Goal: Task Accomplishment & Management: Complete application form

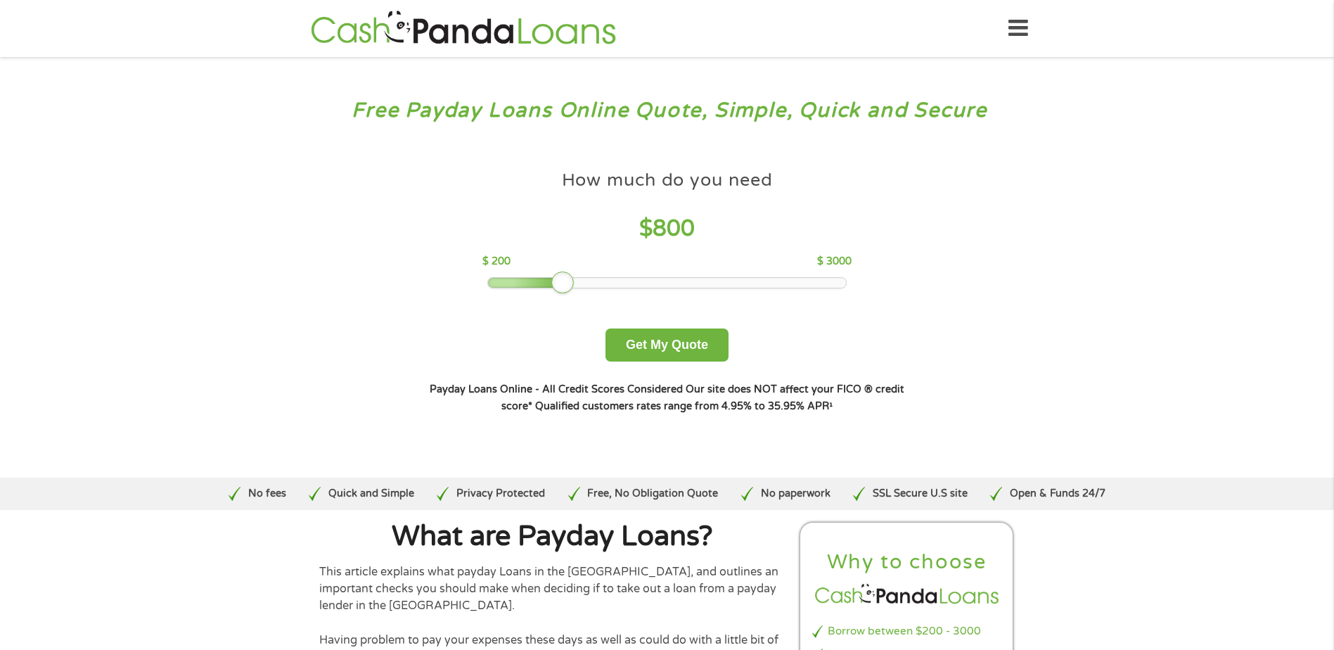
drag, startPoint x: 591, startPoint y: 283, endPoint x: 567, endPoint y: 285, distance: 24.8
click at [567, 285] on div at bounding box center [562, 282] width 23 height 23
click at [676, 335] on button "Get My Quote" at bounding box center [666, 344] width 123 height 33
click at [660, 338] on button "Get My Quote" at bounding box center [666, 344] width 123 height 33
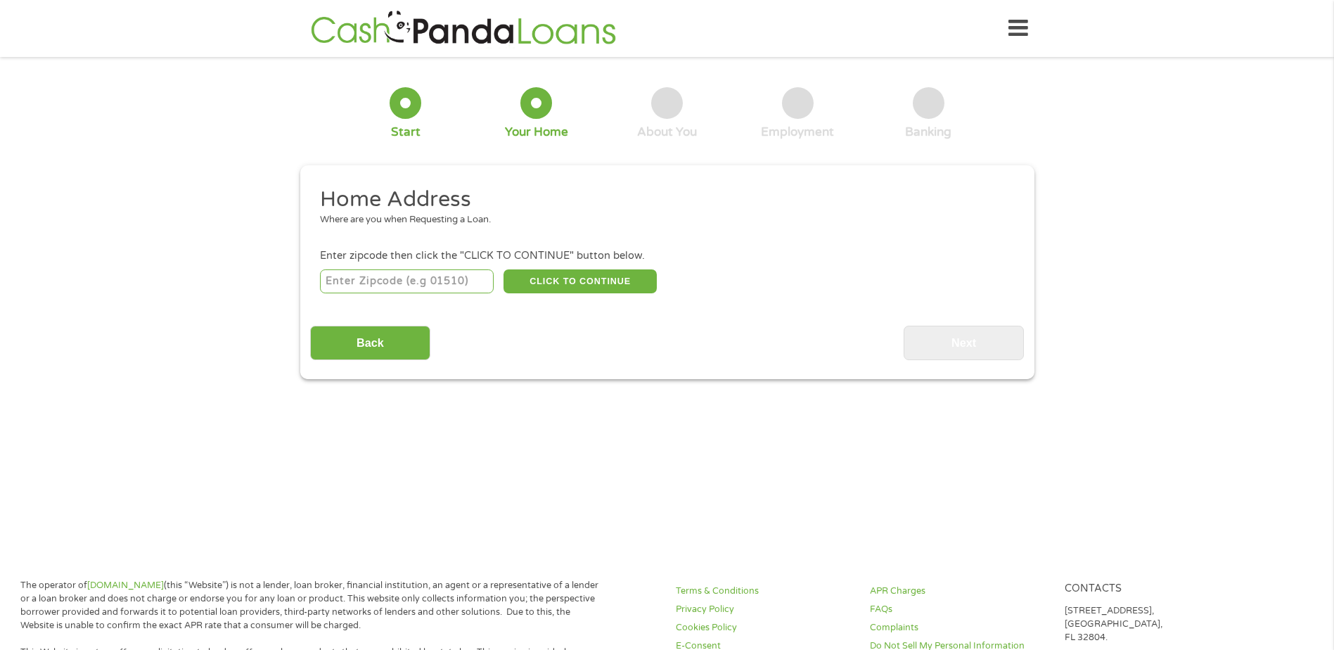
click at [361, 278] on input "number" at bounding box center [407, 281] width 174 height 24
type input "90804"
select select "[US_STATE]"
click at [569, 280] on button "CLICK TO CONTINUE" at bounding box center [579, 281] width 153 height 24
type input "90804"
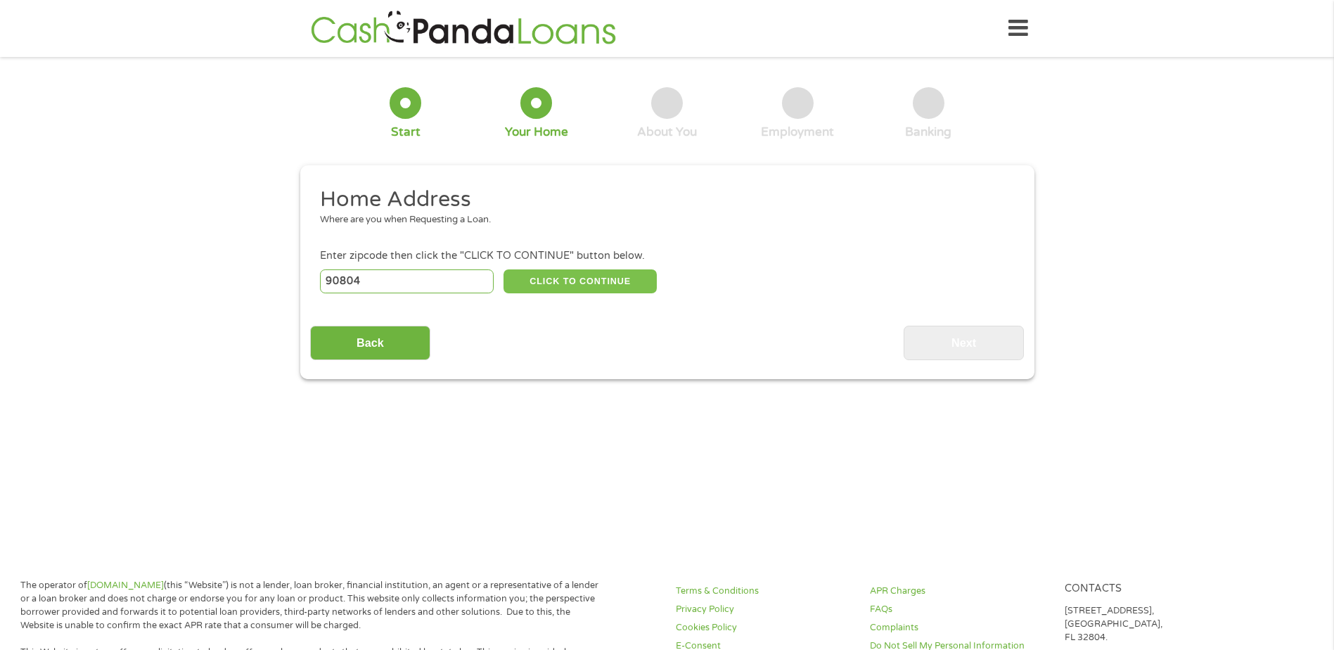
type input "[GEOGRAPHIC_DATA]"
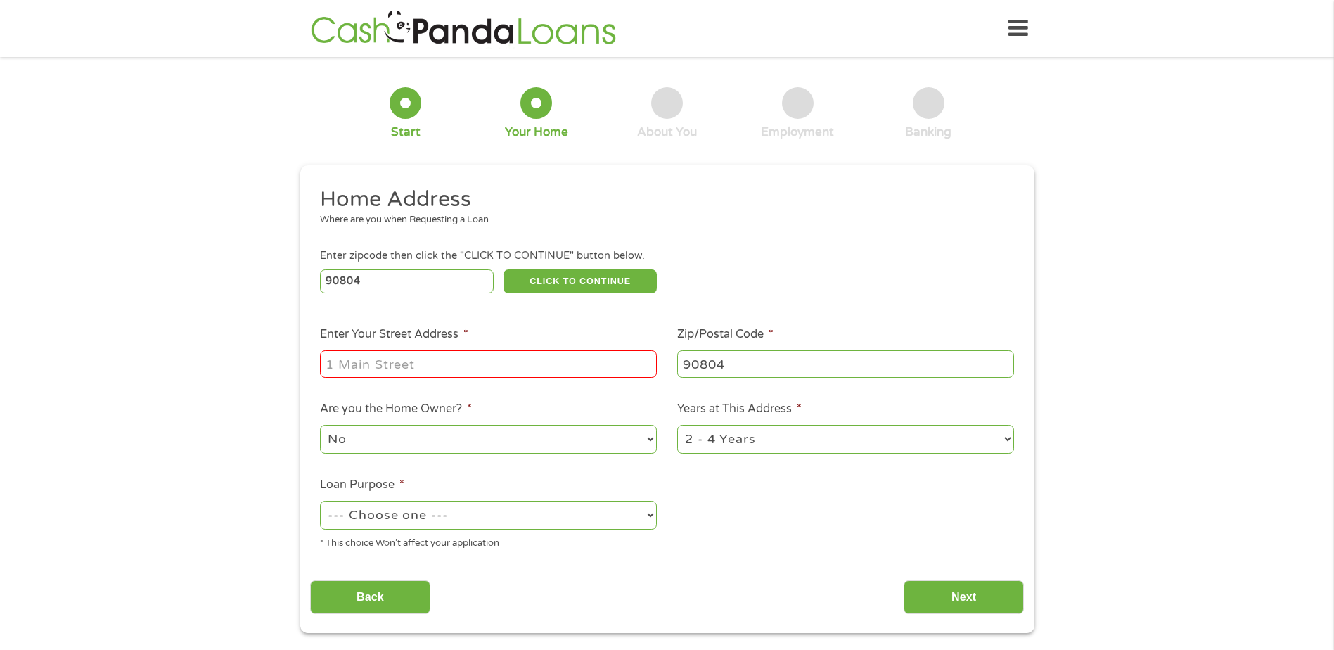
click at [406, 361] on input "Enter Your Street Address *" at bounding box center [488, 363] width 337 height 27
type input "[STREET_ADDRESS]"
click at [408, 440] on select "No Yes" at bounding box center [488, 439] width 337 height 29
click at [320, 425] on select "No Yes" at bounding box center [488, 439] width 337 height 29
click at [772, 441] on select "1 Year or less 1 - 2 Years 2 - 4 Years Over 4 Years" at bounding box center [845, 439] width 337 height 29
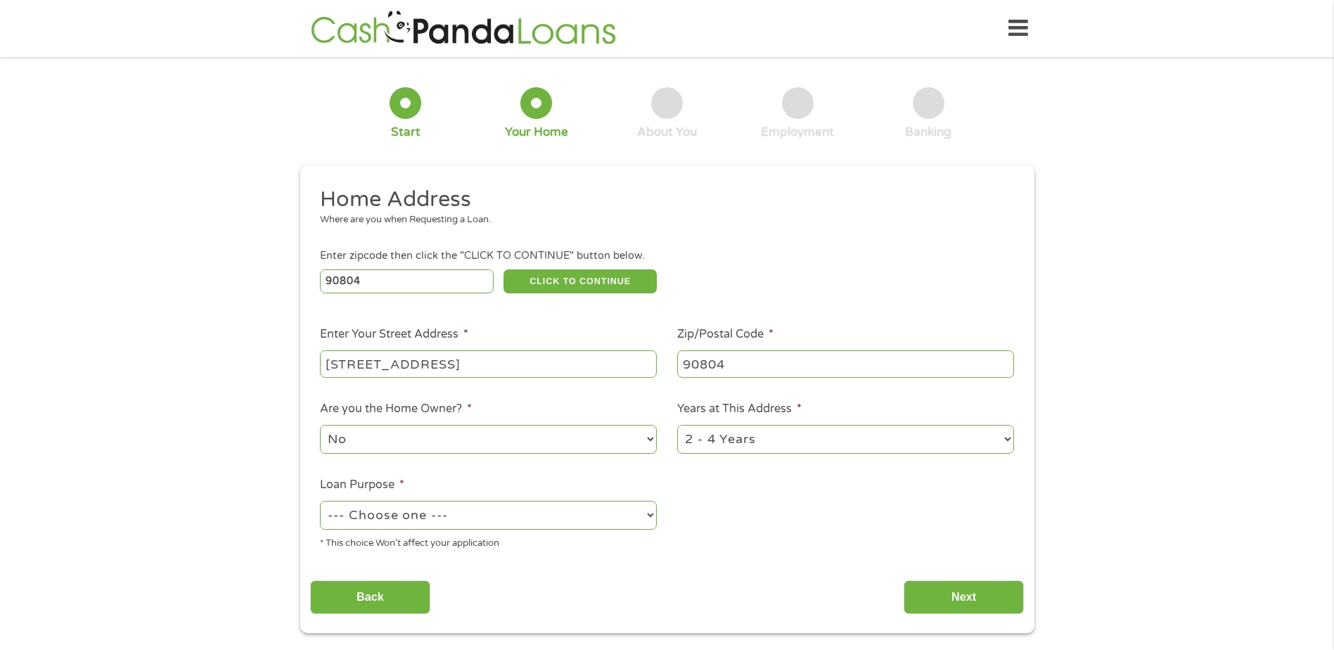
click at [677, 425] on select "1 Year or less 1 - 2 Years 2 - 4 Years Over 4 Years" at bounding box center [845, 439] width 337 height 29
click at [474, 507] on select "--- Choose one --- Pay Bills Debt Consolidation Home Improvement Major Purchase…" at bounding box center [488, 515] width 337 height 29
select select "medicalexpenses"
click at [320, 501] on select "--- Choose one --- Pay Bills Debt Consolidation Home Improvement Major Purchase…" at bounding box center [488, 515] width 337 height 29
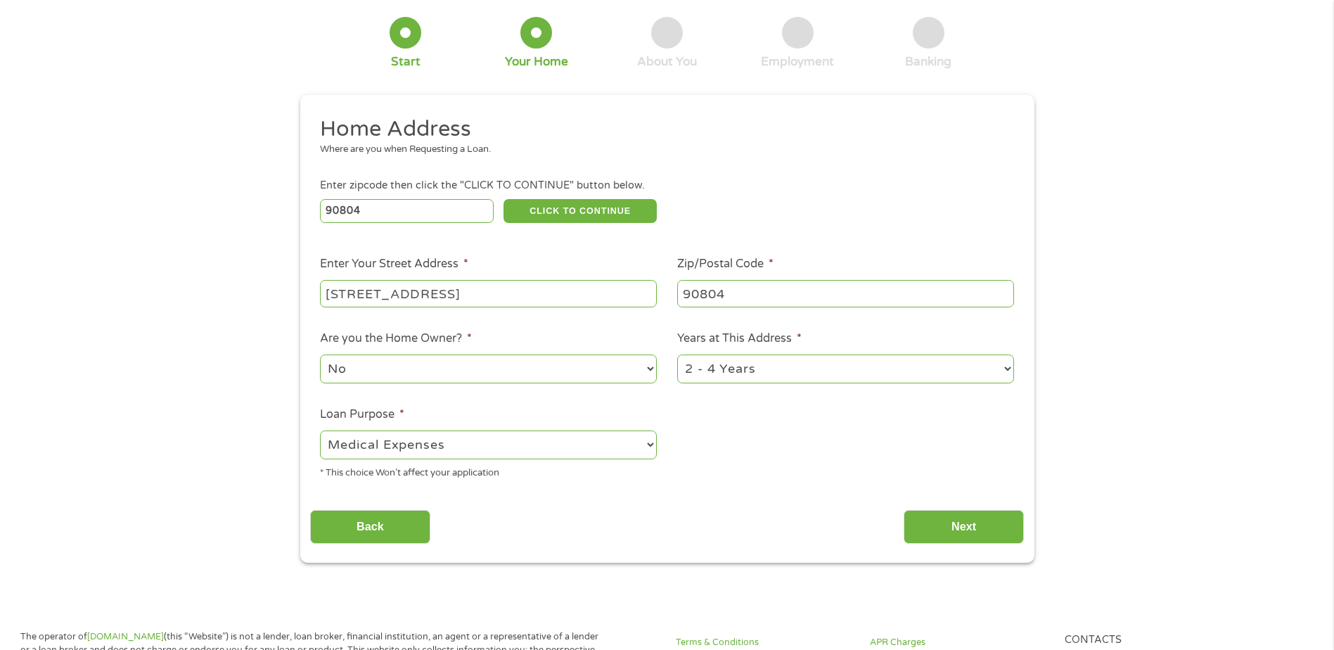
scroll to position [141, 0]
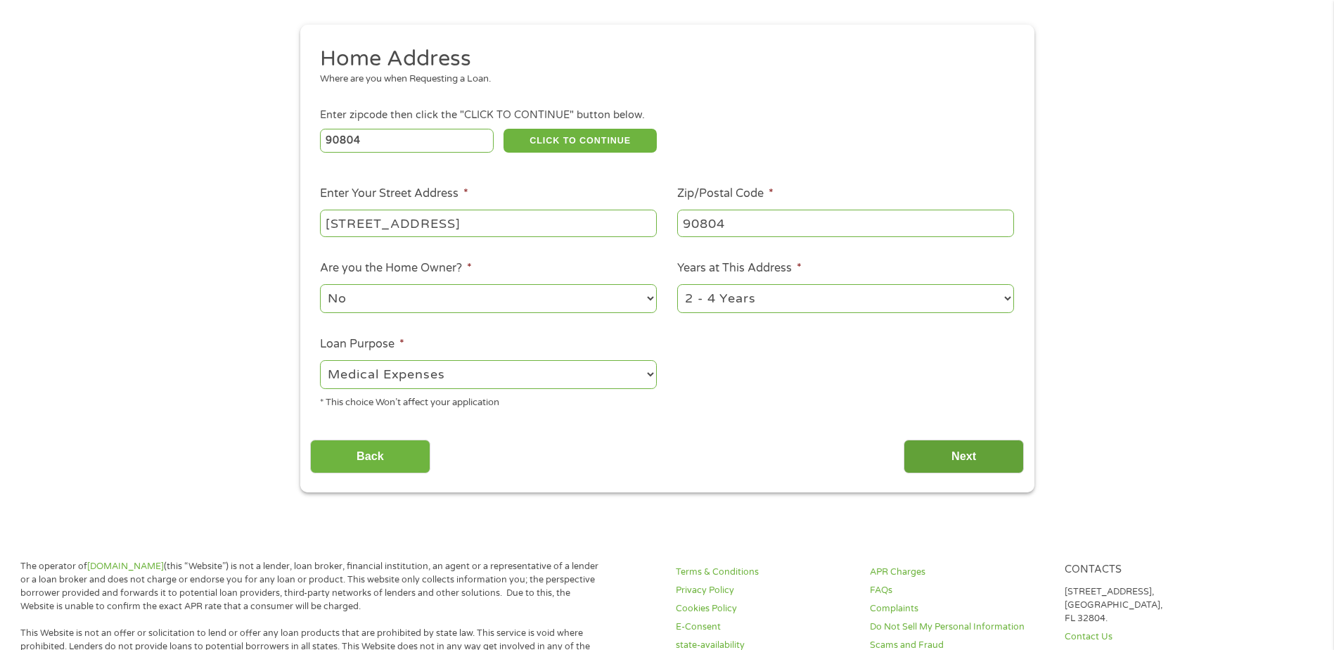
click at [946, 456] on input "Next" at bounding box center [964, 456] width 120 height 34
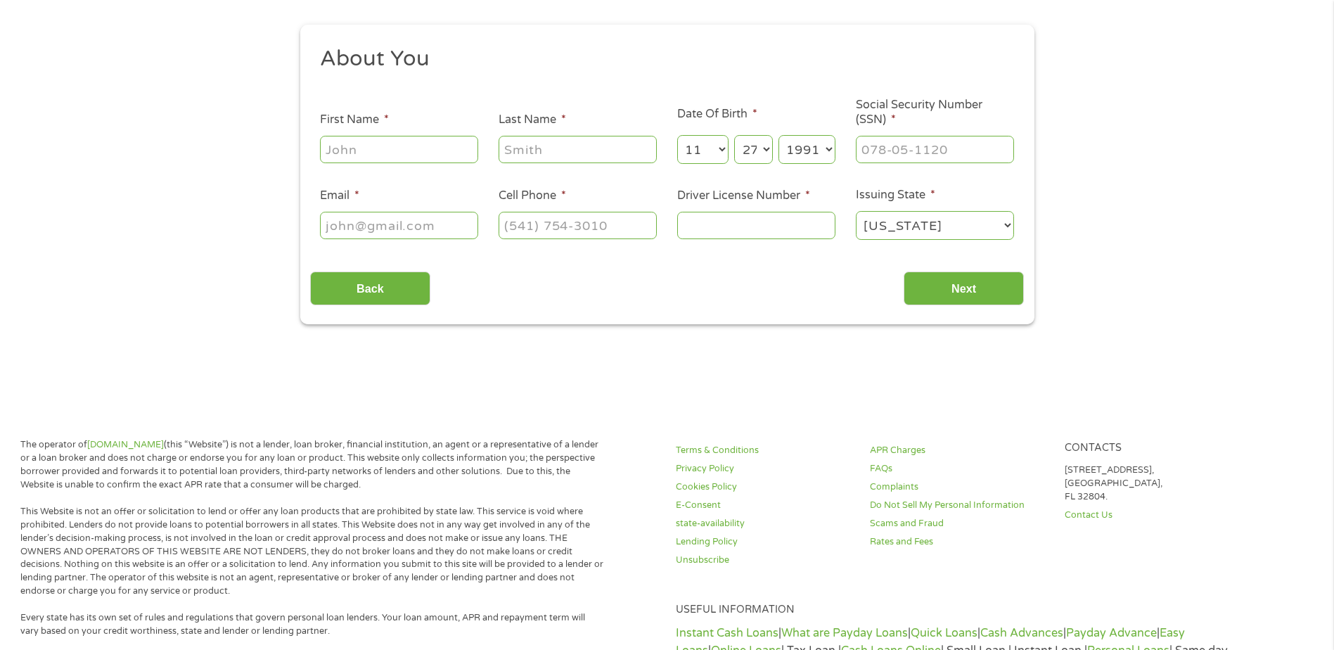
scroll to position [0, 0]
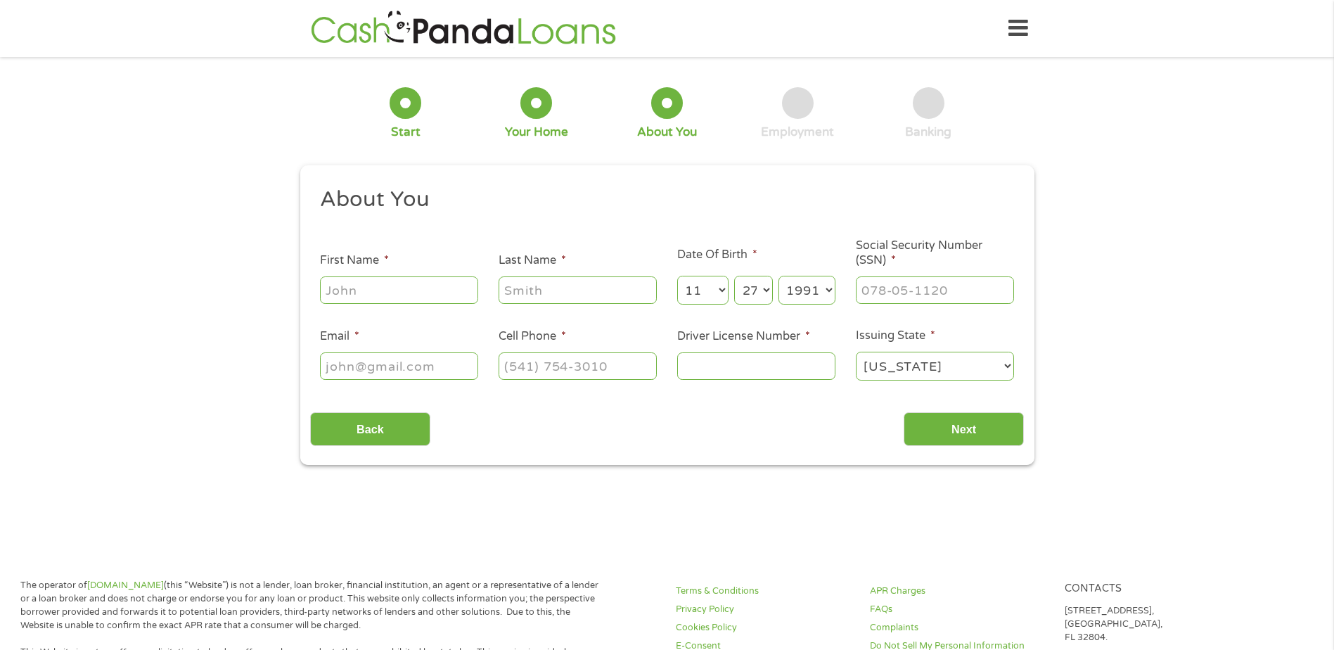
click at [380, 297] on input "First Name *" at bounding box center [399, 289] width 158 height 27
type input "[PERSON_NAME]"
type input "[EMAIL_ADDRESS][DOMAIN_NAME]"
type input "[PHONE_NUMBER]"
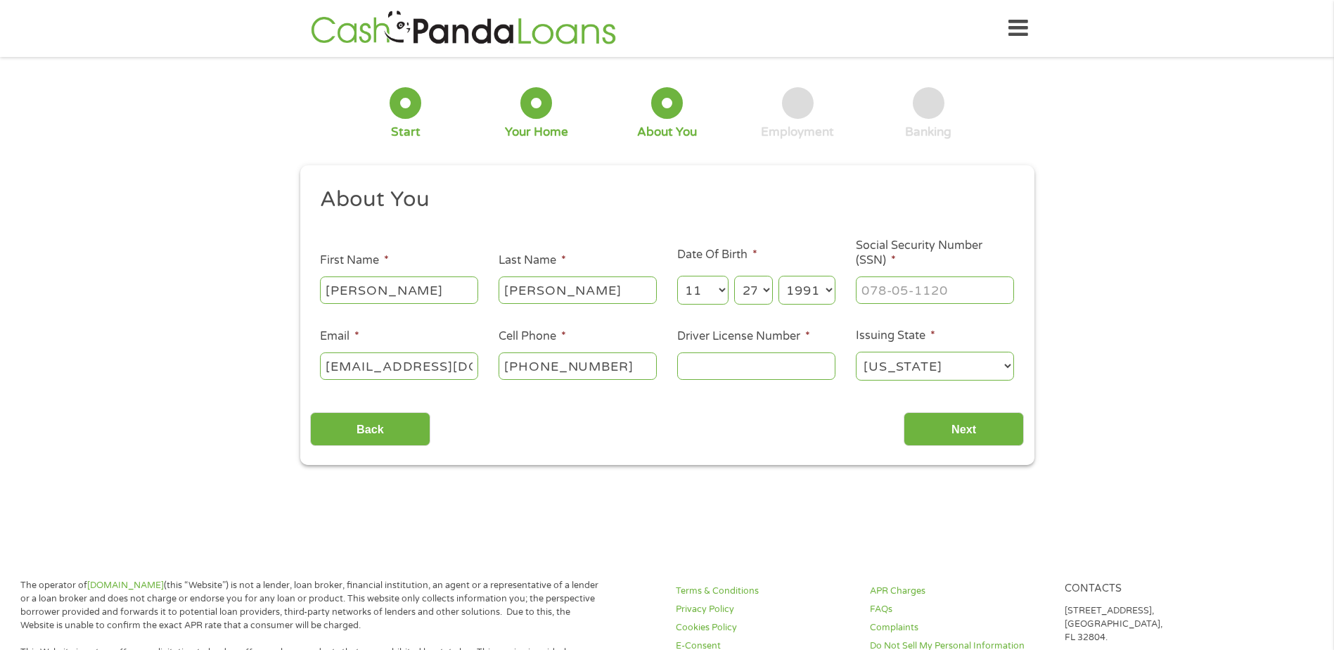
click at [719, 366] on input "Driver License Number *" at bounding box center [756, 365] width 158 height 27
type input "f1886863"
click at [883, 295] on input "___-__-____" at bounding box center [935, 289] width 158 height 27
type input "623-50-0680"
click at [954, 430] on input "Next" at bounding box center [964, 429] width 120 height 34
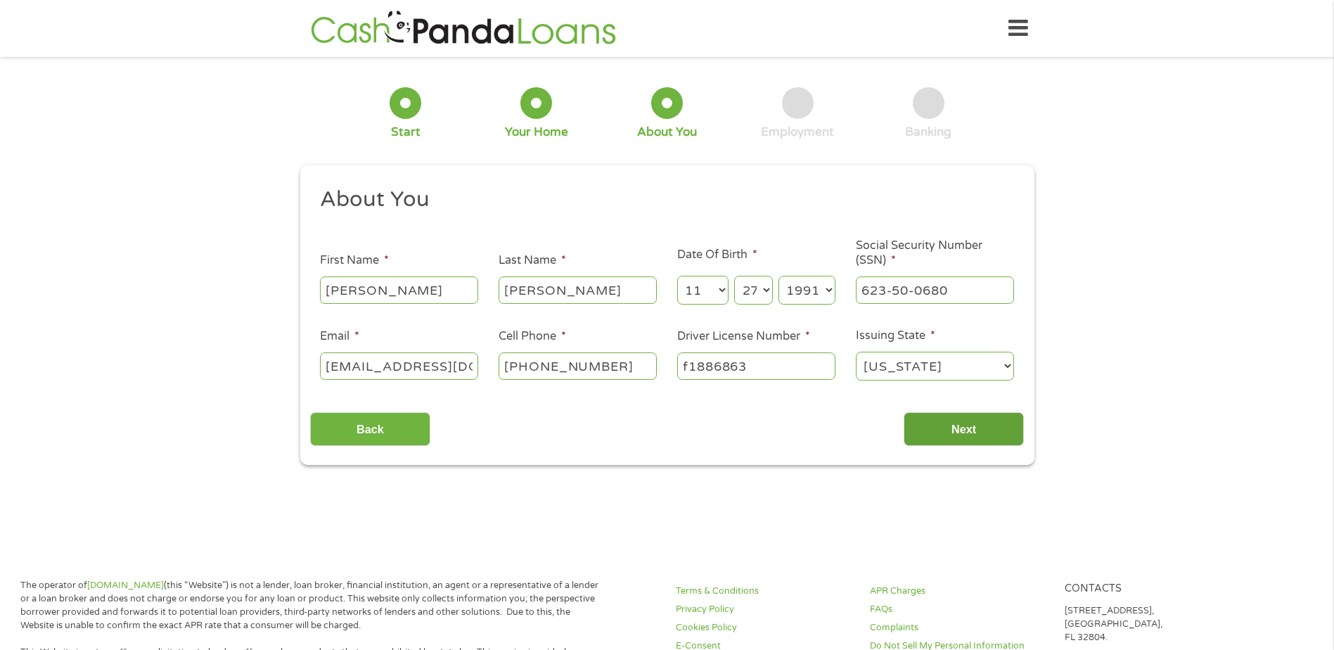
scroll to position [6, 6]
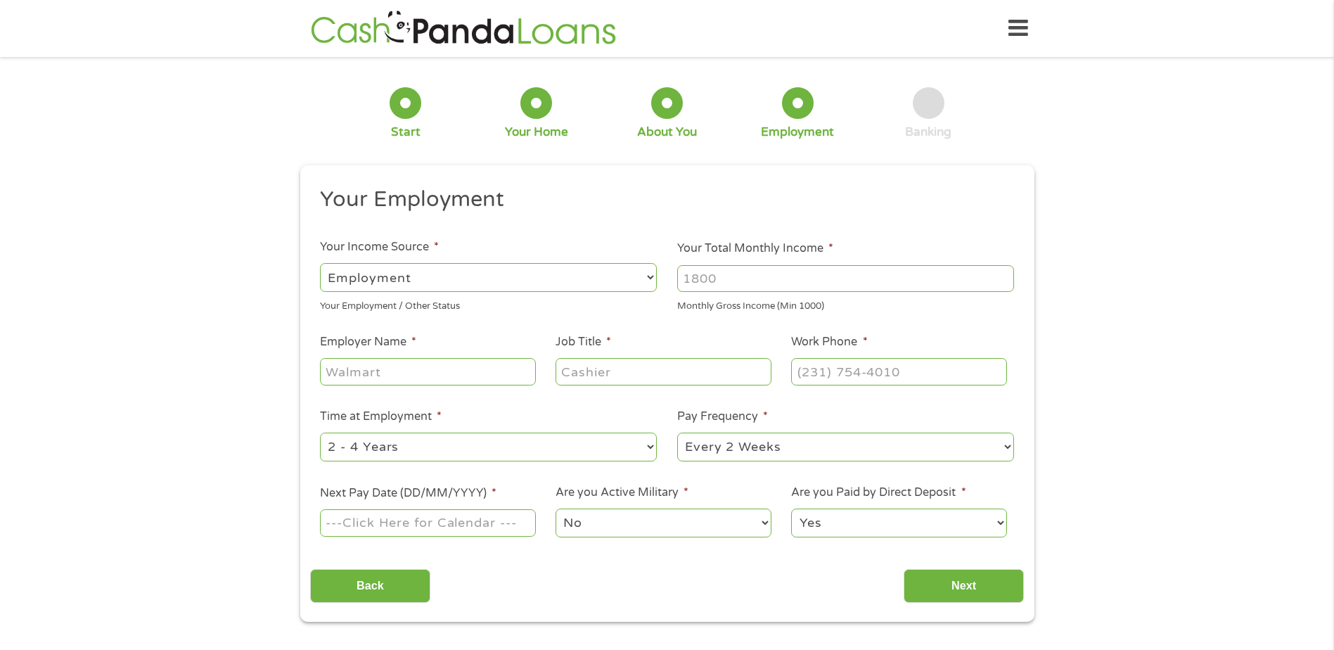
click at [745, 285] on input "Your Total Monthly Income *" at bounding box center [845, 278] width 337 height 27
type input "3200"
click at [366, 377] on input "Employer Name *" at bounding box center [427, 371] width 215 height 27
type input "denso"
click at [586, 373] on input "Job Title *" at bounding box center [662, 371] width 215 height 27
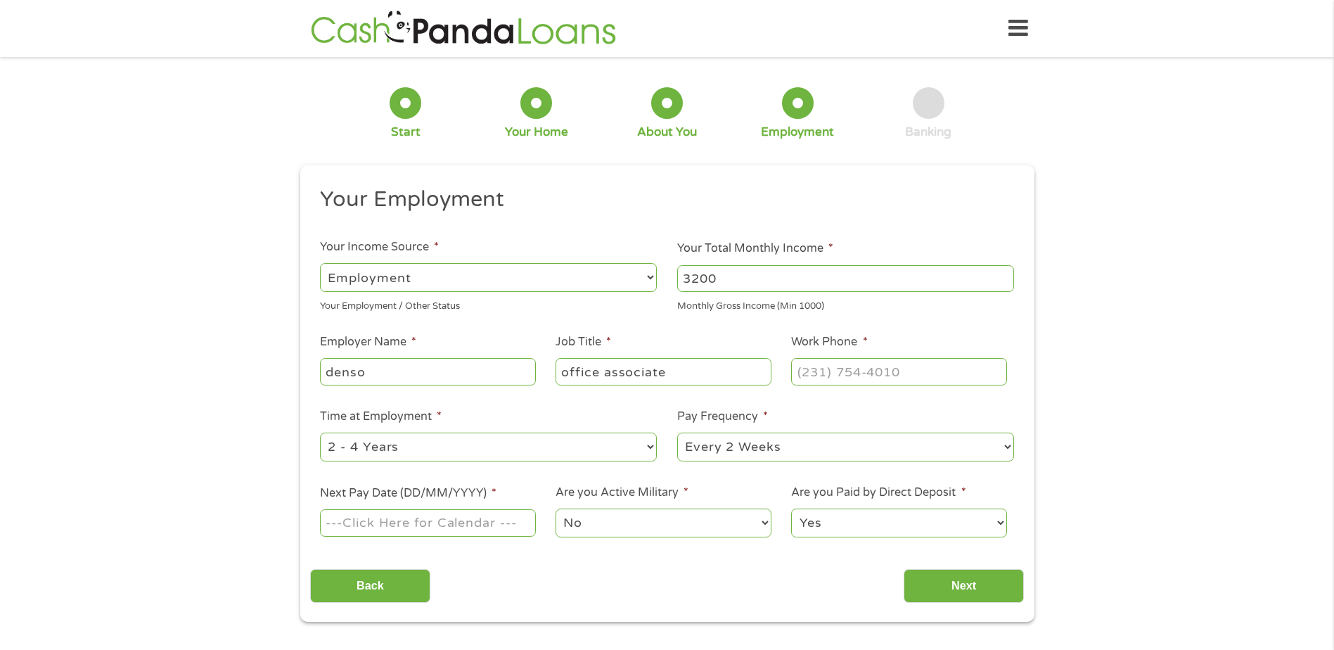
type input "office associate"
click at [811, 377] on input "(___) ___-____" at bounding box center [898, 371] width 215 height 27
type input "[PHONE_NUMBER]"
click at [490, 528] on input "Next Pay Date (DD/MM/YYYY) *" at bounding box center [427, 522] width 215 height 27
click at [515, 520] on input "[DATE]" at bounding box center [427, 522] width 215 height 27
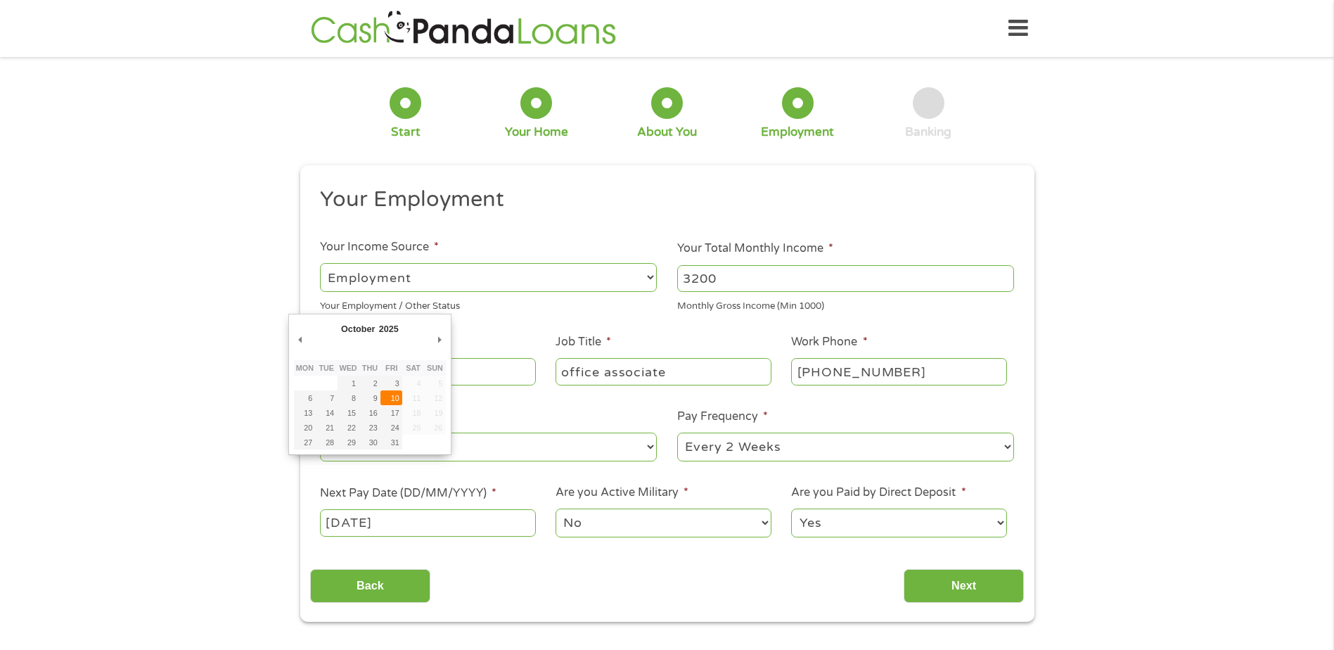
type input "[DATE]"
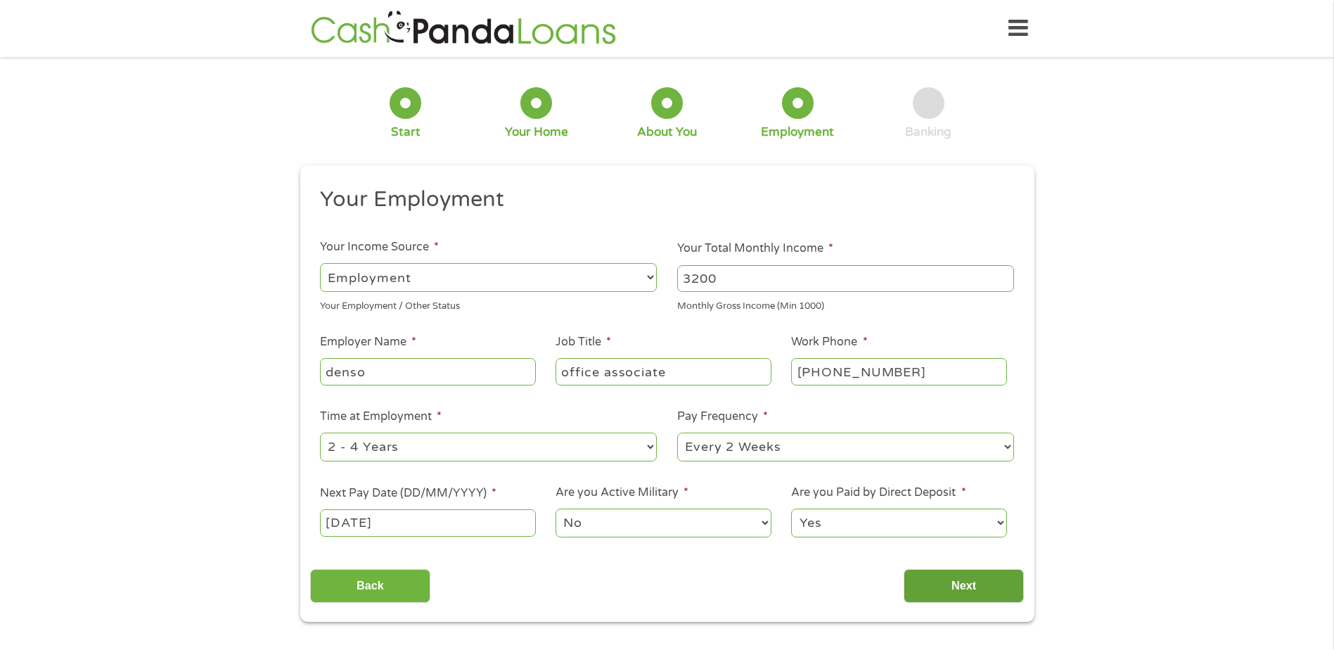
click at [942, 591] on input "Next" at bounding box center [964, 586] width 120 height 34
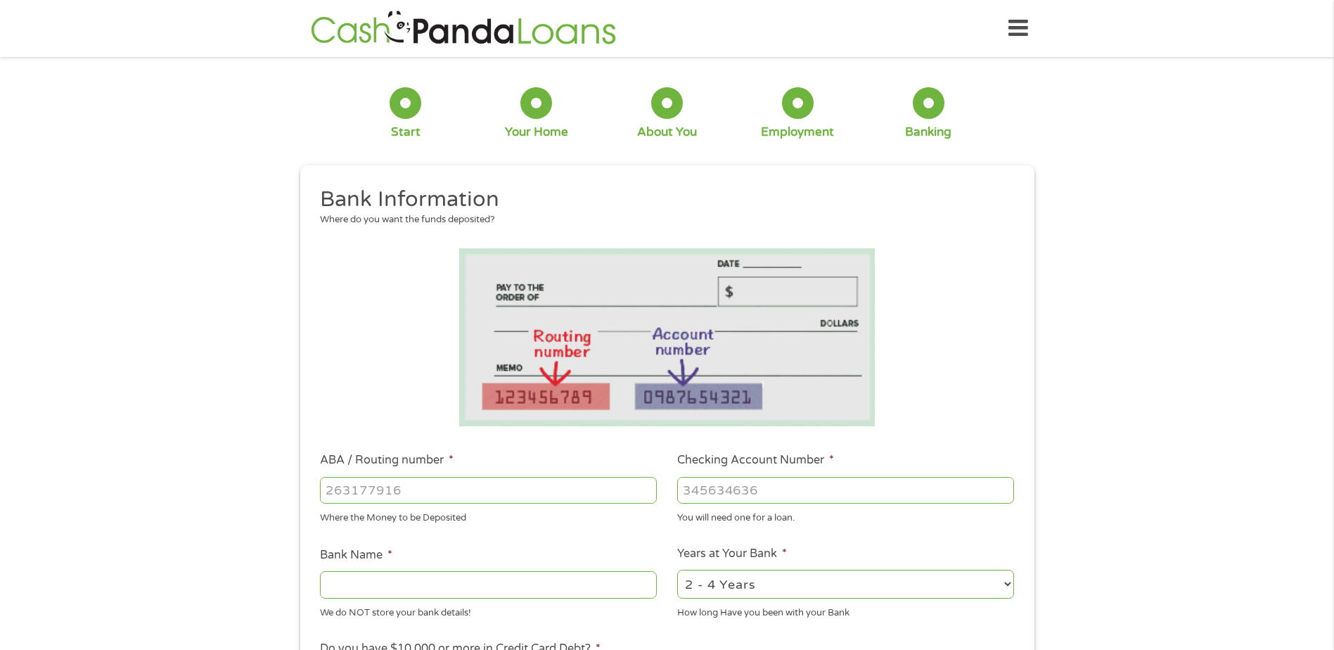
scroll to position [211, 0]
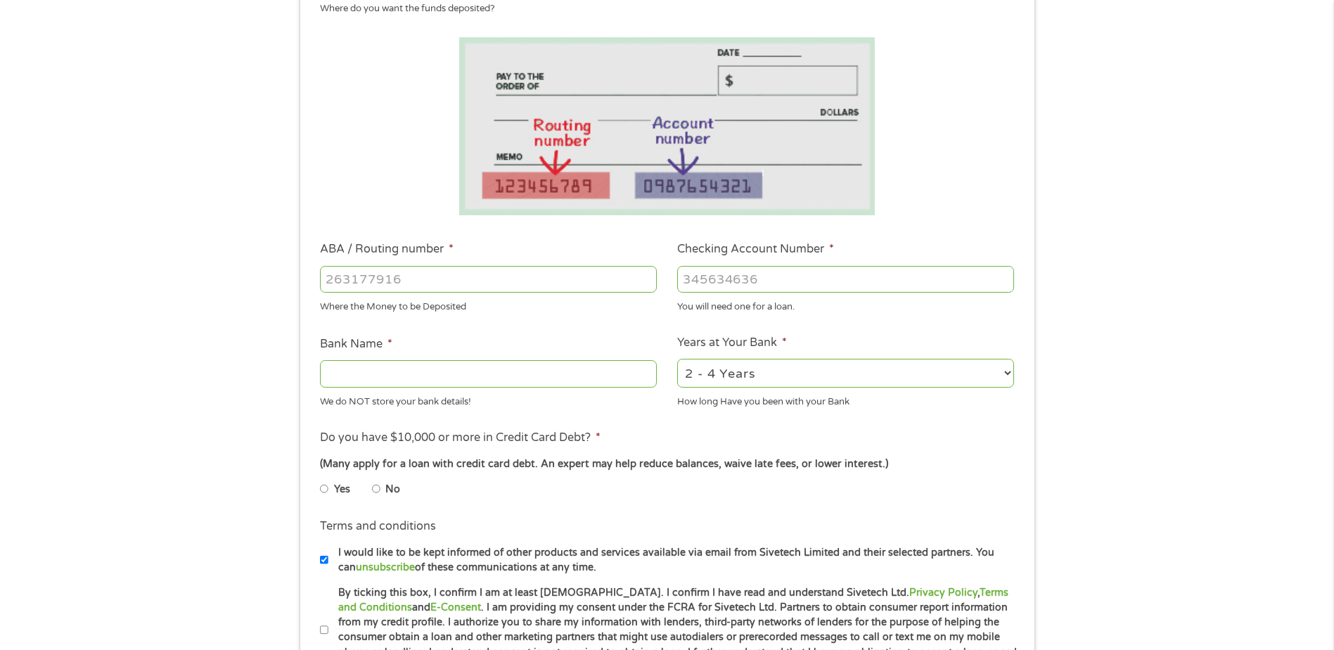
click at [359, 261] on li "ABA / Routing number * Where the Money to be Deposited" at bounding box center [488, 276] width 357 height 73
click at [359, 275] on input "ABA / Routing number *" at bounding box center [488, 279] width 337 height 27
type input "121000358"
type input "BANK OF AMERICA NA"
type input "121000358"
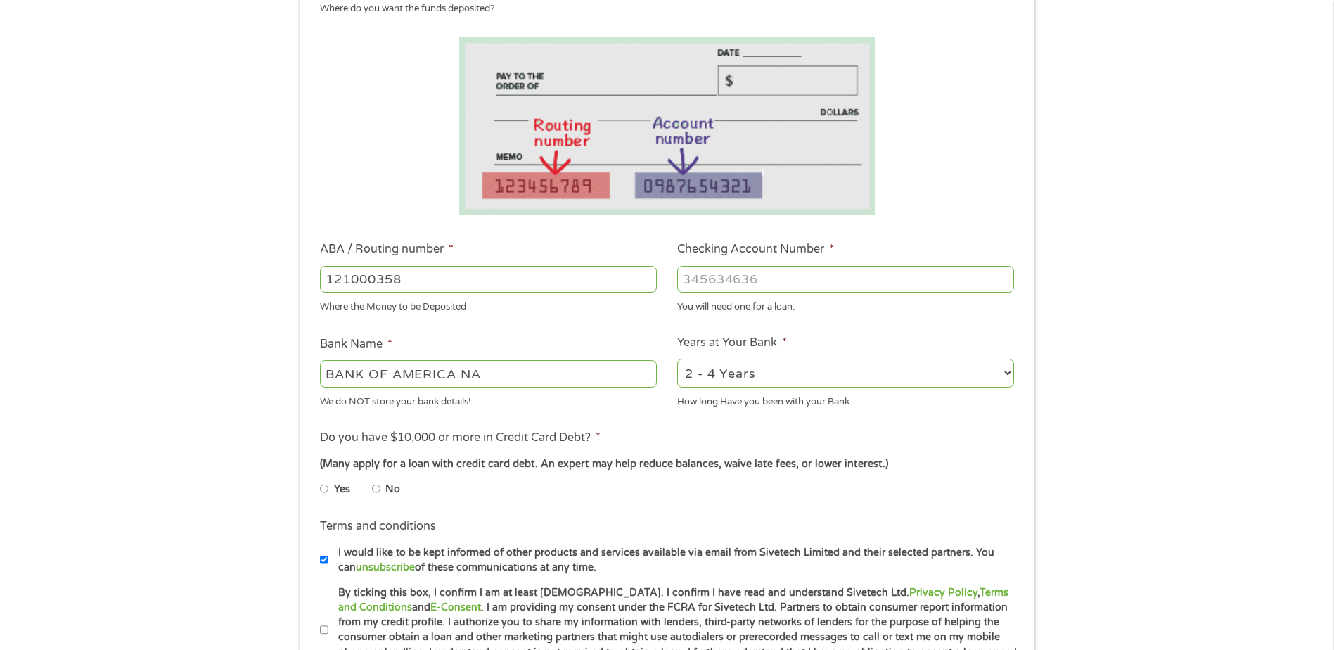
click at [745, 284] on input "Checking Account Number *" at bounding box center [845, 279] width 337 height 27
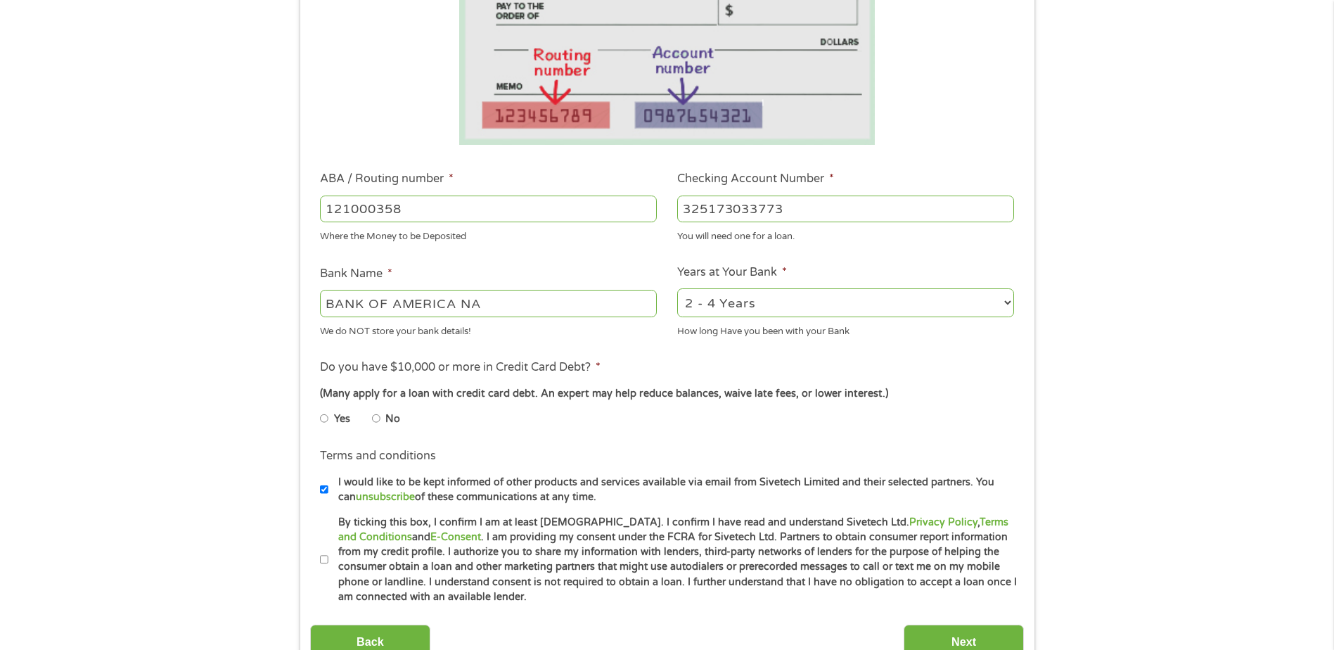
type input "325173033773"
click at [376, 417] on input "No" at bounding box center [376, 418] width 8 height 23
radio input "true"
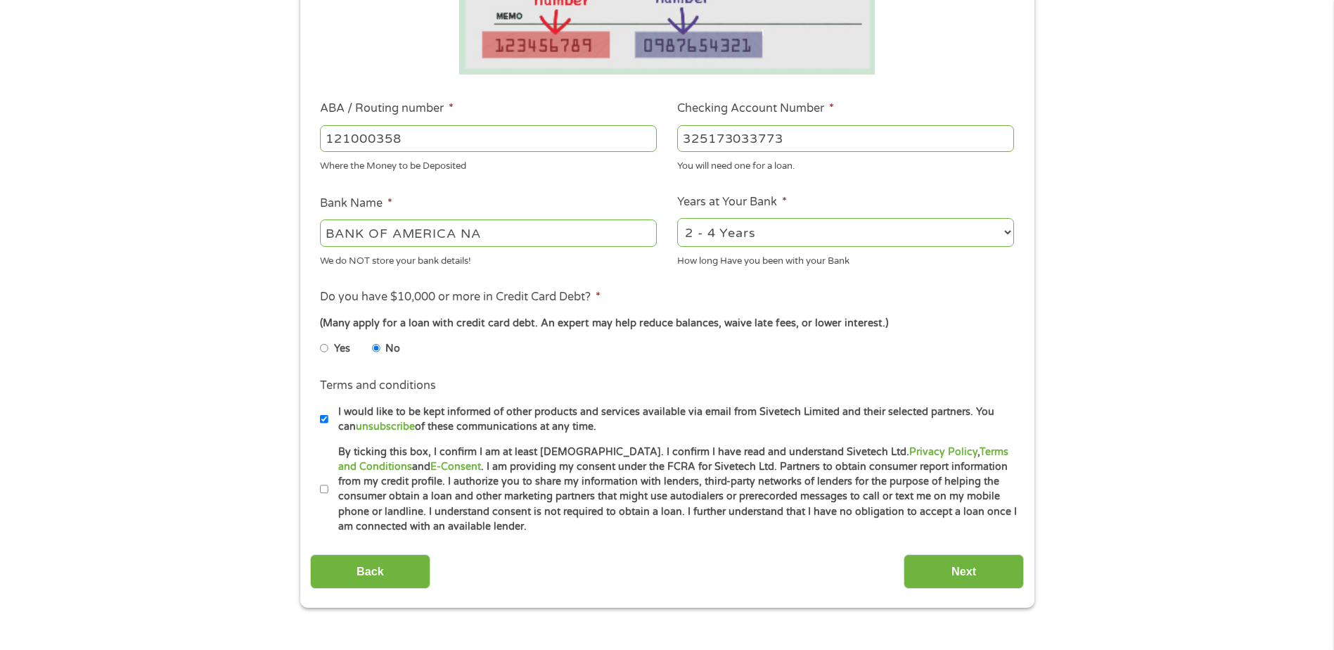
scroll to position [422, 0]
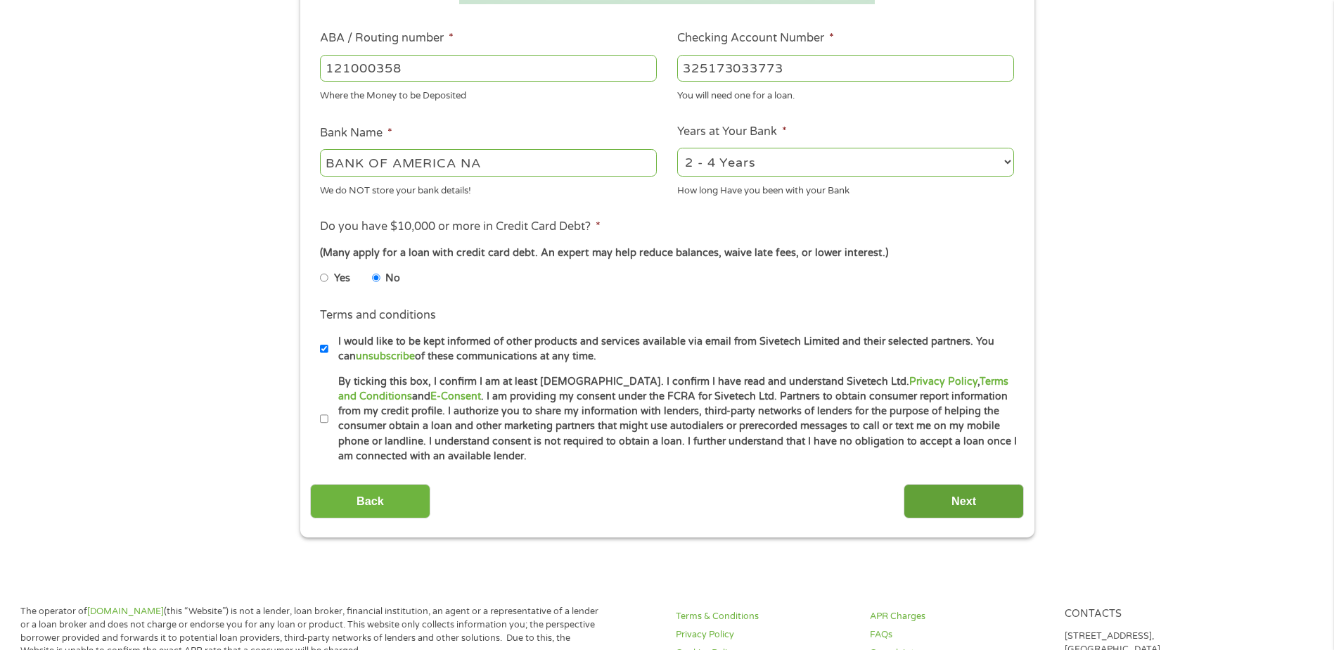
click at [960, 502] on input "Next" at bounding box center [964, 501] width 120 height 34
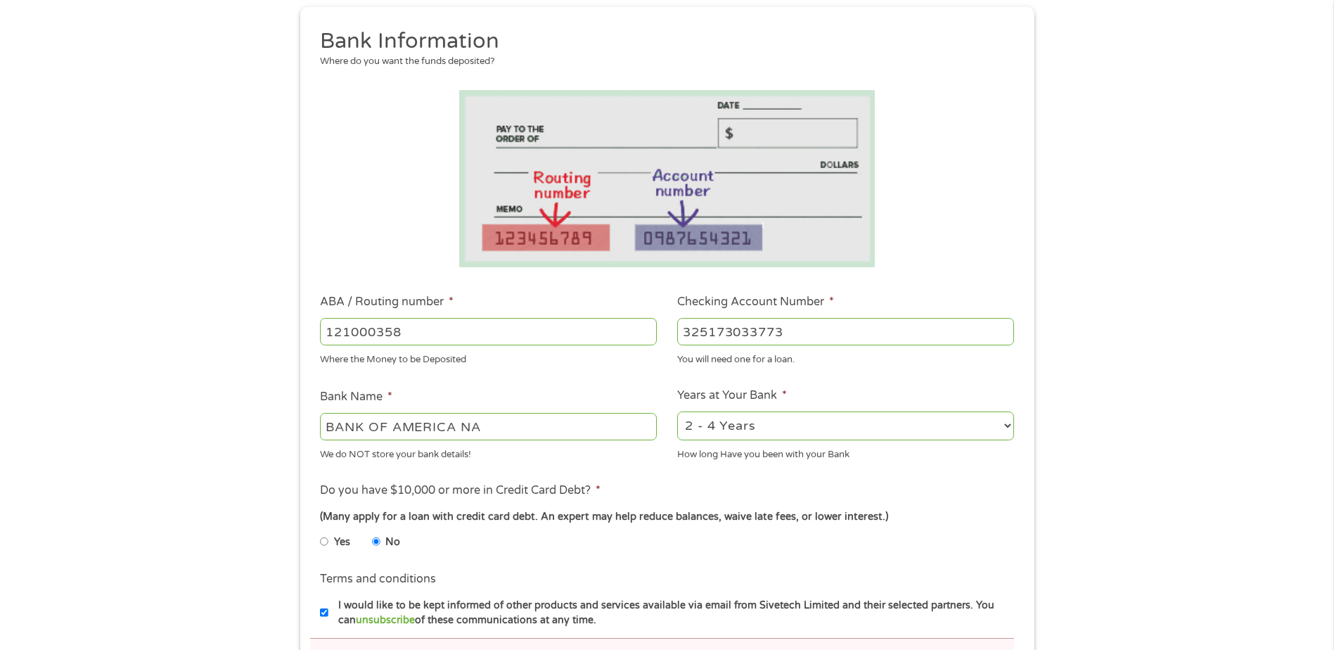
scroll to position [492, 0]
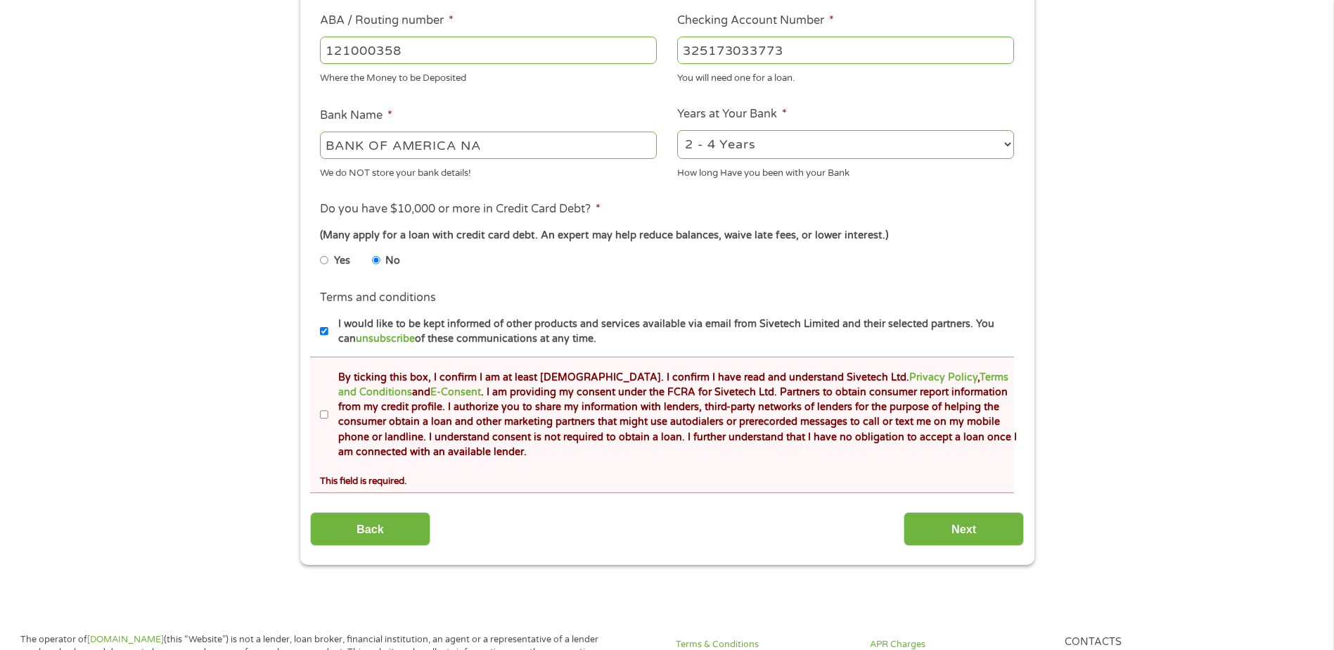
click at [325, 420] on input "By ticking this box, I confirm I am at least [DEMOGRAPHIC_DATA]. I confirm I ha…" at bounding box center [324, 415] width 8 height 23
checkbox input "true"
click at [965, 531] on input "Next" at bounding box center [964, 529] width 120 height 34
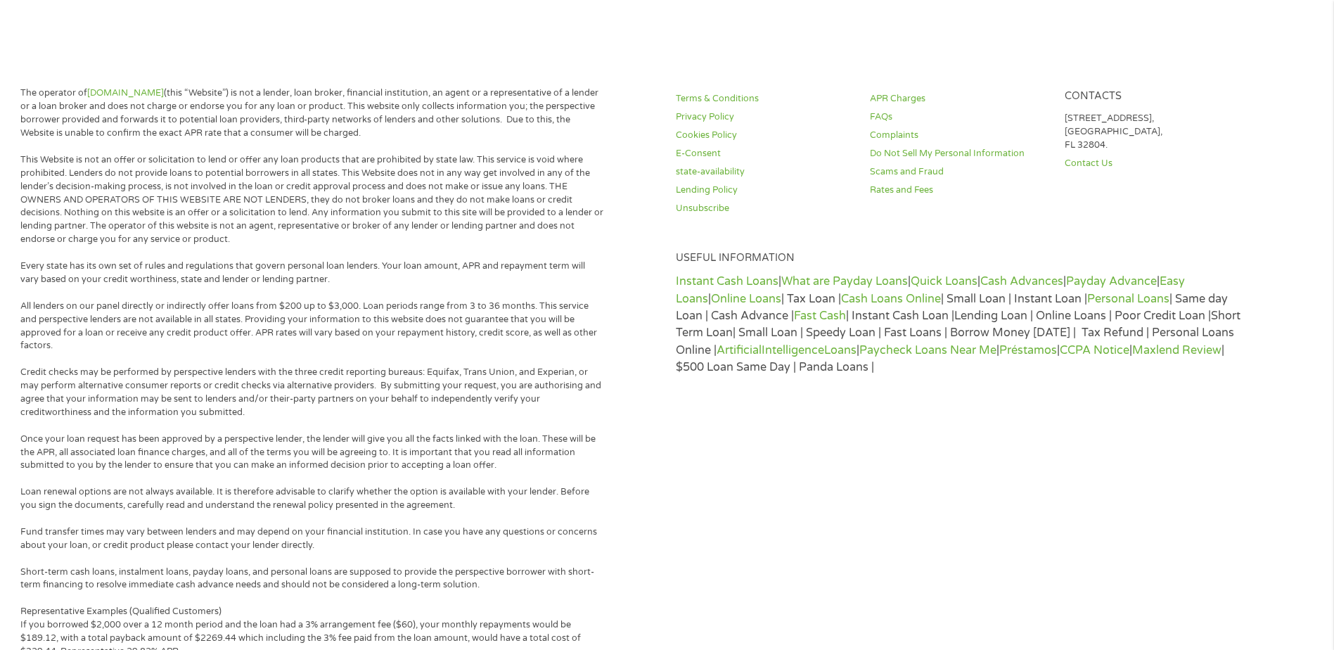
scroll to position [0, 0]
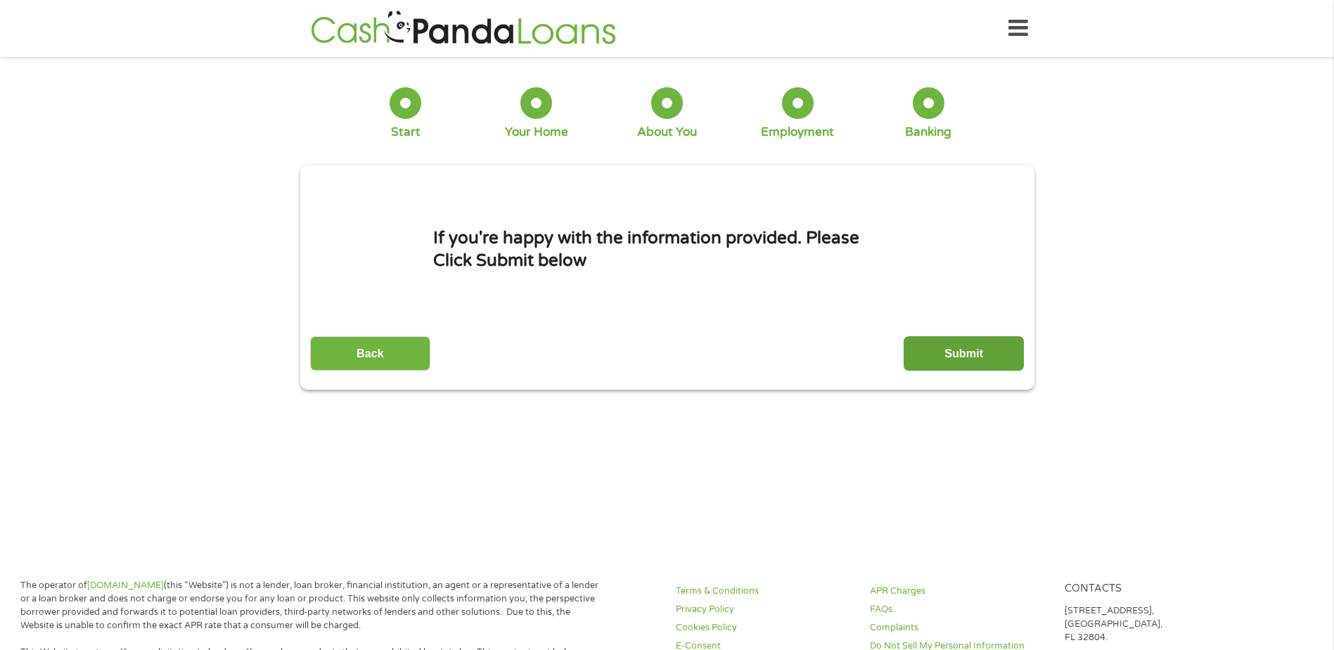
click at [943, 353] on input "Submit" at bounding box center [964, 353] width 120 height 34
